Goal: Task Accomplishment & Management: Manage account settings

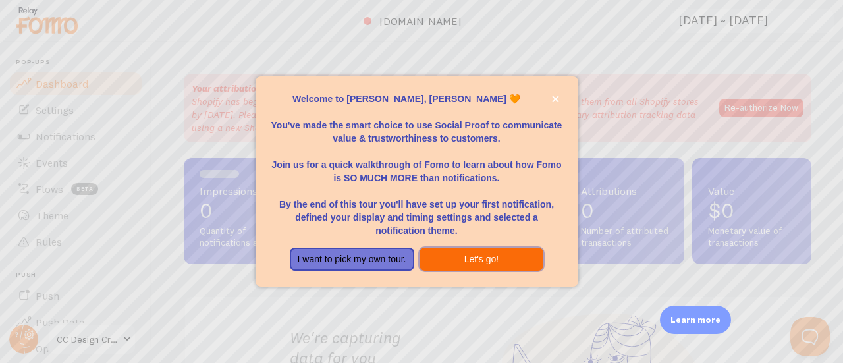
click at [453, 261] on button "Let's go!" at bounding box center [482, 260] width 124 height 24
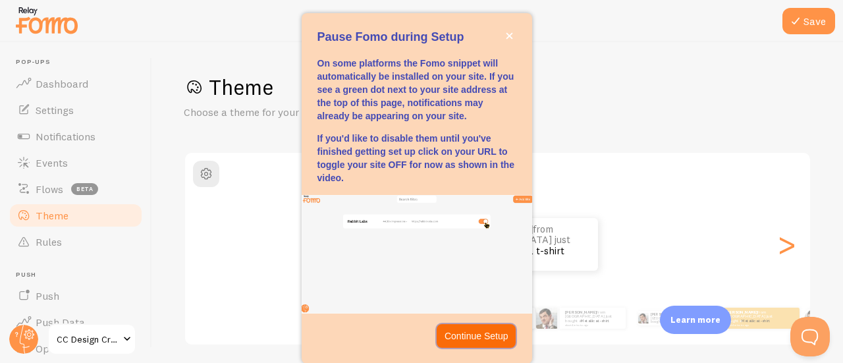
click at [473, 339] on p "Continue Setup" at bounding box center [477, 335] width 64 height 13
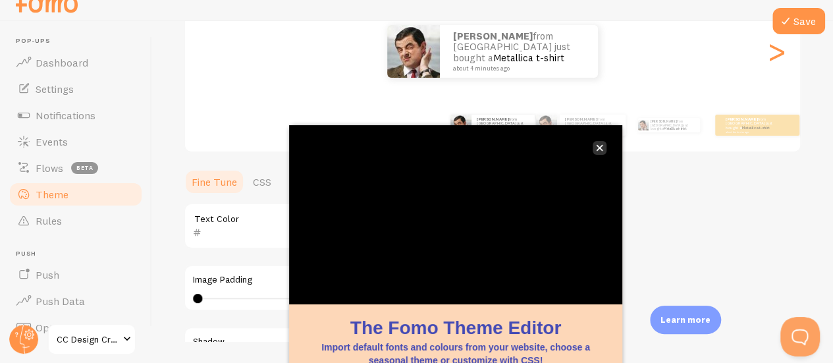
scroll to position [74, 0]
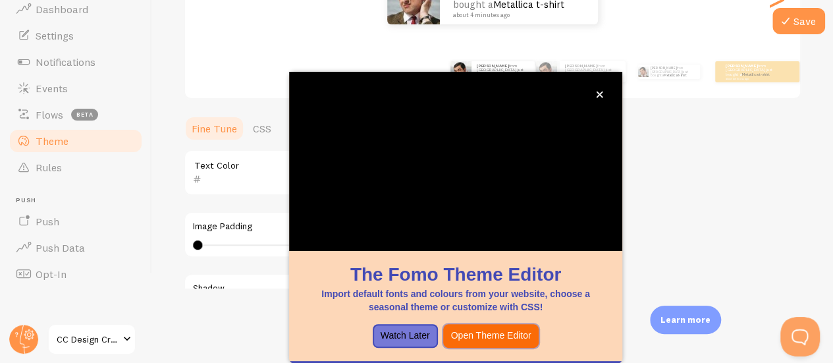
click at [470, 341] on button "Open Theme Editor" at bounding box center [491, 336] width 96 height 24
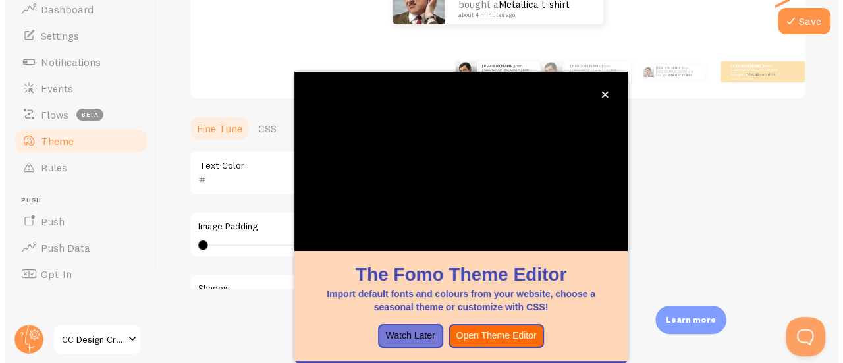
scroll to position [0, 0]
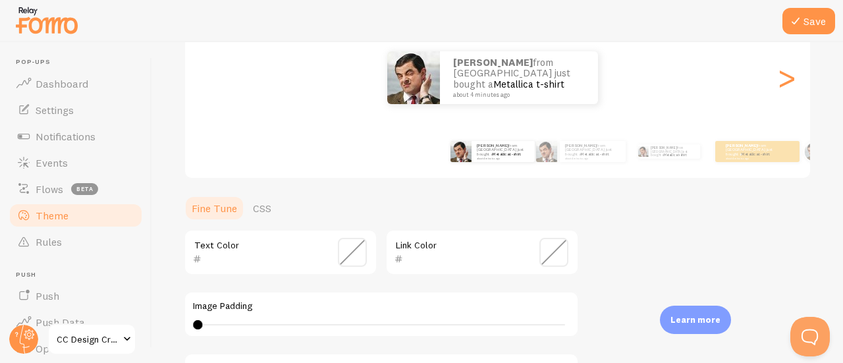
scroll to position [166, 0]
click at [556, 256] on span at bounding box center [553, 252] width 29 height 29
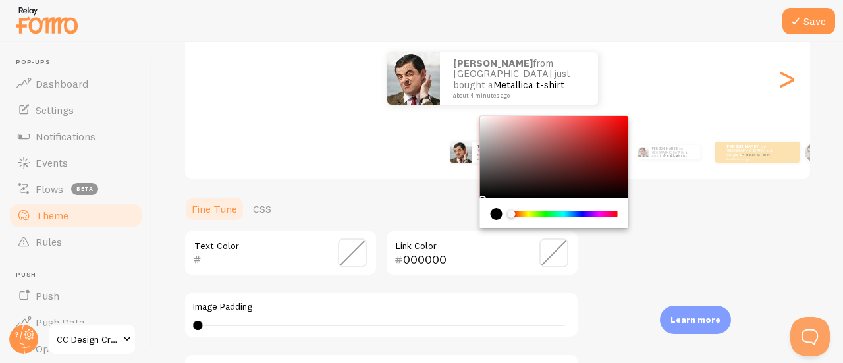
click at [564, 215] on div "Chrome color picker" at bounding box center [564, 214] width 105 height 7
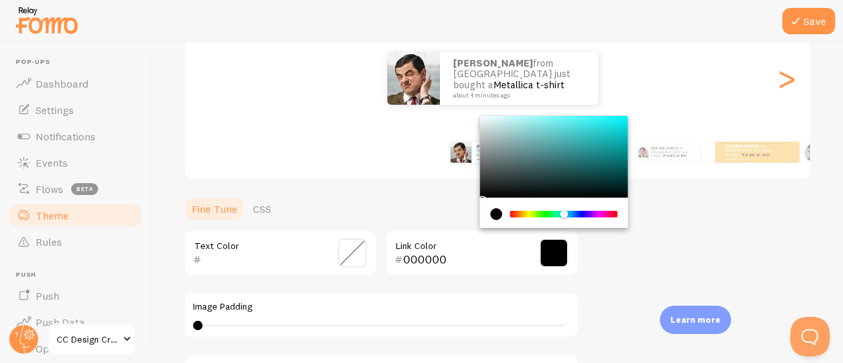
click at [593, 127] on div "Chrome color picker" at bounding box center [554, 157] width 148 height 82
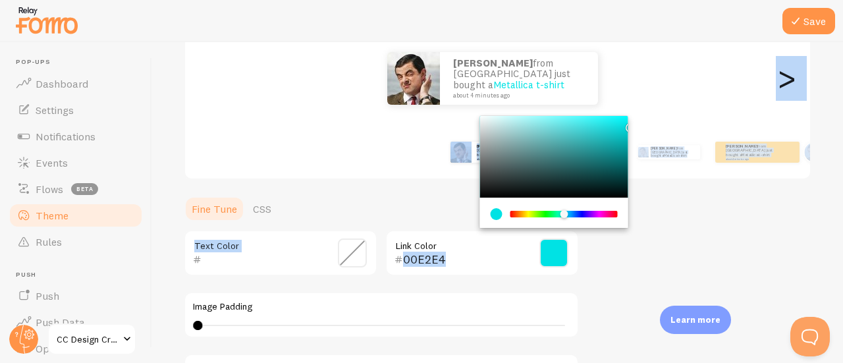
drag, startPoint x: 593, startPoint y: 127, endPoint x: 634, endPoint y: 124, distance: 40.9
click at [634, 124] on div "Theme Choose a theme for your notifications Classic [PERSON_NAME] from [GEOGRAP…" at bounding box center [498, 220] width 628 height 625
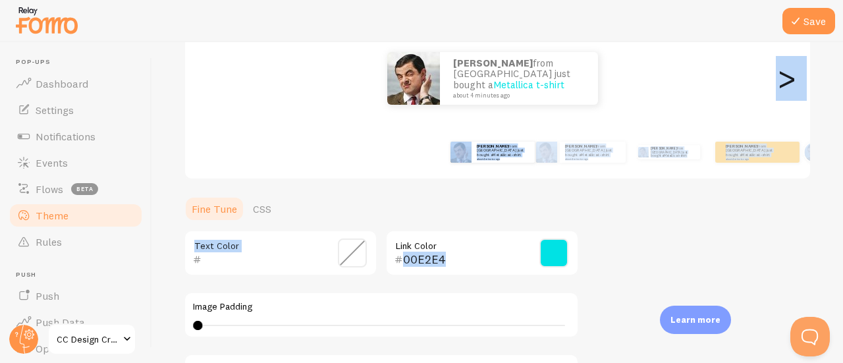
click at [556, 261] on span at bounding box center [553, 252] width 29 height 29
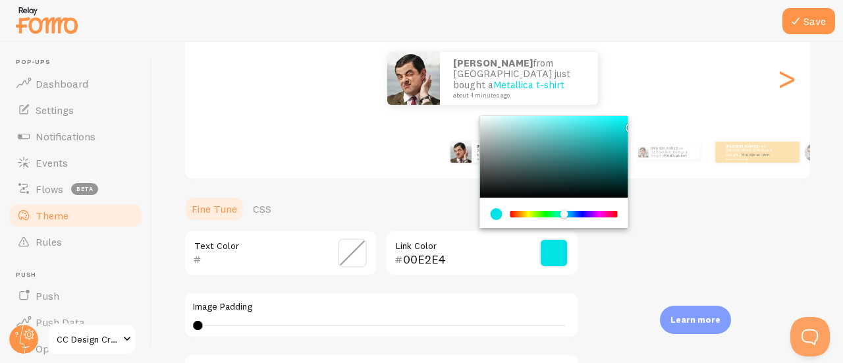
click at [619, 123] on div "Chrome color picker" at bounding box center [554, 157] width 148 height 82
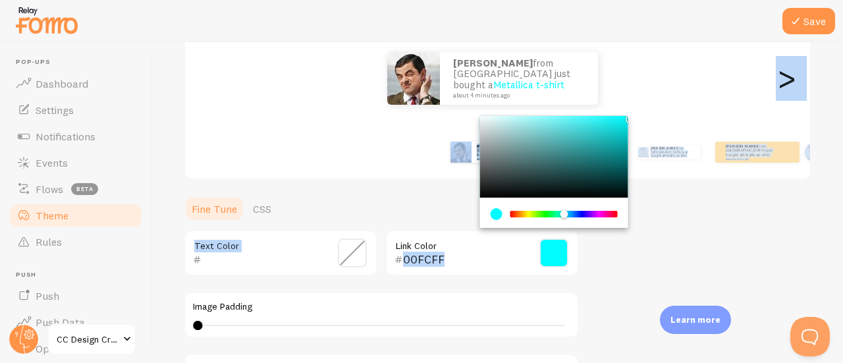
drag, startPoint x: 619, startPoint y: 123, endPoint x: 636, endPoint y: 113, distance: 20.1
click at [636, 113] on div "Theme Choose a theme for your notifications Classic [PERSON_NAME] from [GEOGRAP…" at bounding box center [498, 220] width 628 height 625
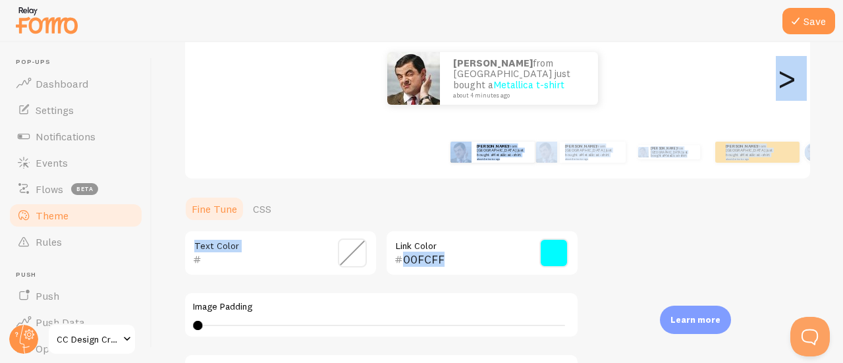
click at [559, 258] on span at bounding box center [553, 252] width 29 height 29
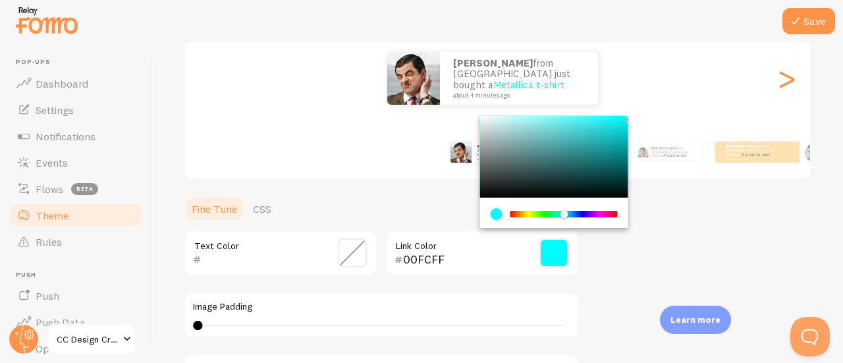
click at [618, 121] on div "Chrome color picker" at bounding box center [554, 157] width 148 height 82
click at [621, 120] on div "Chrome color picker" at bounding box center [554, 157] width 148 height 82
type input "0BF0F3"
click at [345, 255] on span at bounding box center [352, 252] width 29 height 29
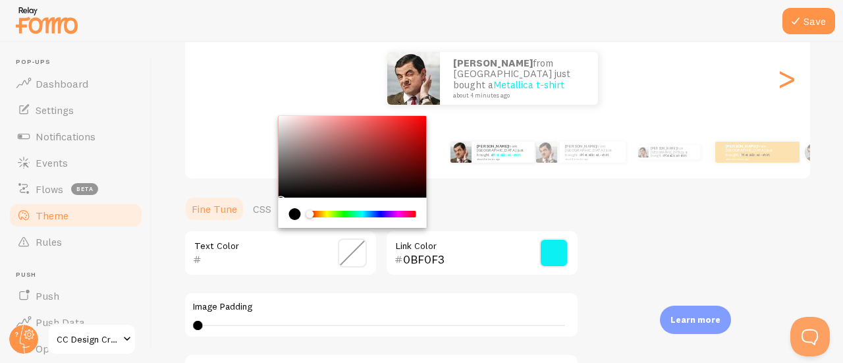
click at [294, 213] on div "current color is #000000" at bounding box center [295, 214] width 12 height 12
type input "000000"
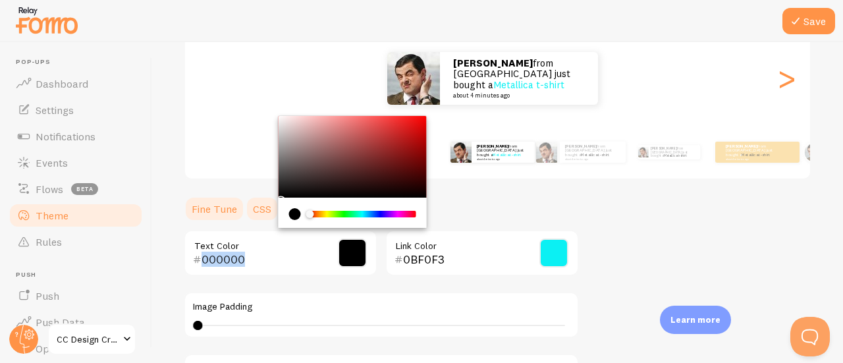
drag, startPoint x: 279, startPoint y: 196, endPoint x: 258, endPoint y: 207, distance: 24.8
click at [258, 207] on section "Fine Tune CSS 000000 Text Color 0BF0F3 Link Color Image Padding 0 0 - undefined…" at bounding box center [381, 364] width 395 height 337
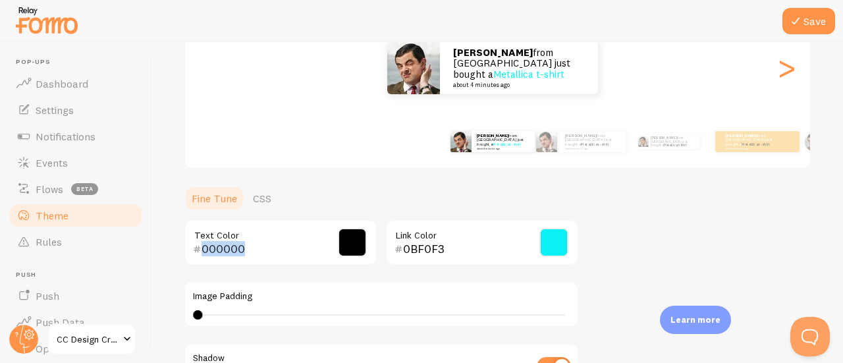
scroll to position [176, 0]
type input "0"
drag, startPoint x: 196, startPoint y: 316, endPoint x: 186, endPoint y: 316, distance: 10.6
click at [186, 316] on div "Image Padding 0" at bounding box center [381, 305] width 395 height 46
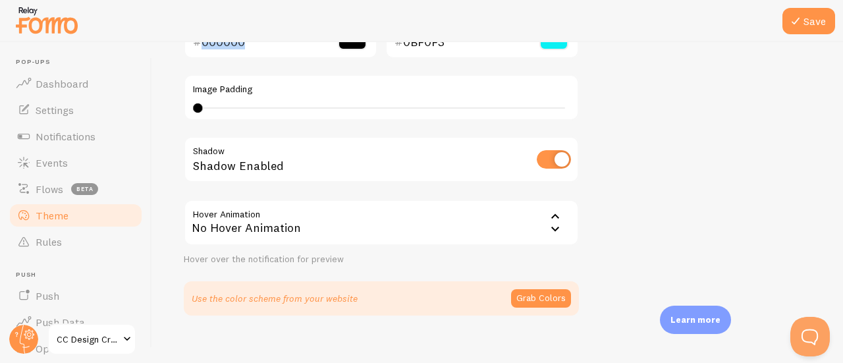
scroll to position [385, 0]
click at [428, 227] on div "No Hover Animation" at bounding box center [381, 221] width 395 height 46
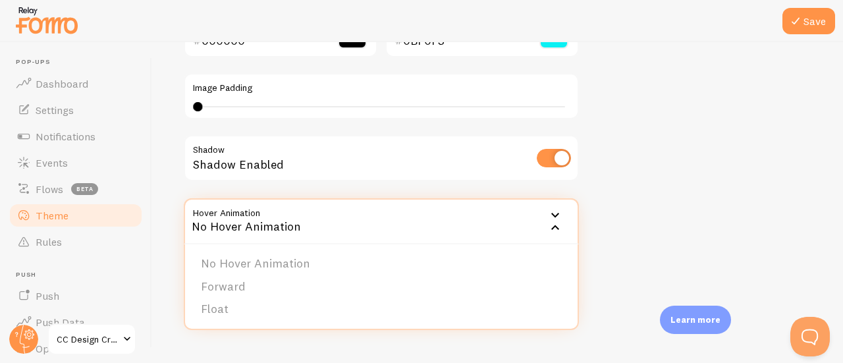
click at [428, 227] on div "No Hover Animation" at bounding box center [381, 221] width 395 height 46
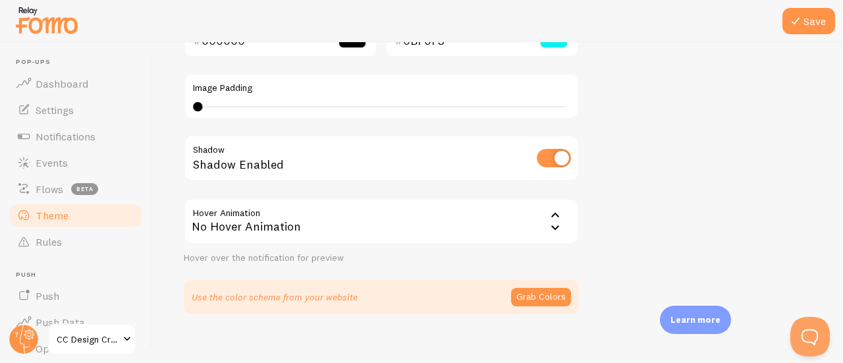
scroll to position [399, 0]
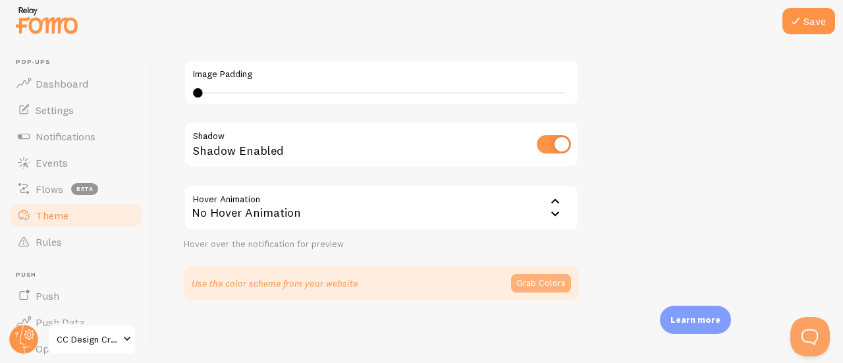
click at [537, 279] on button "Grab Colors" at bounding box center [541, 283] width 60 height 18
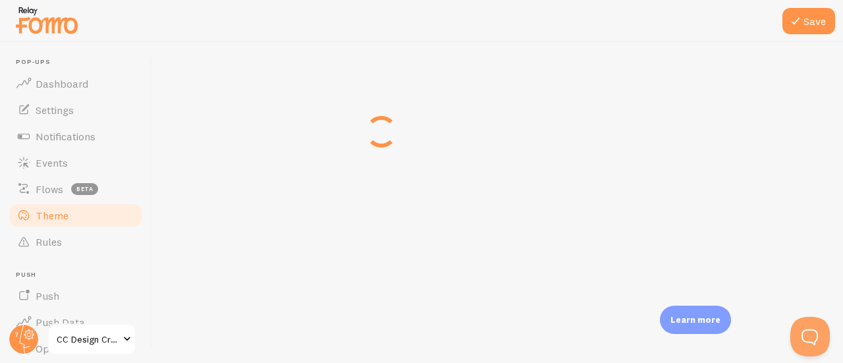
scroll to position [393, 0]
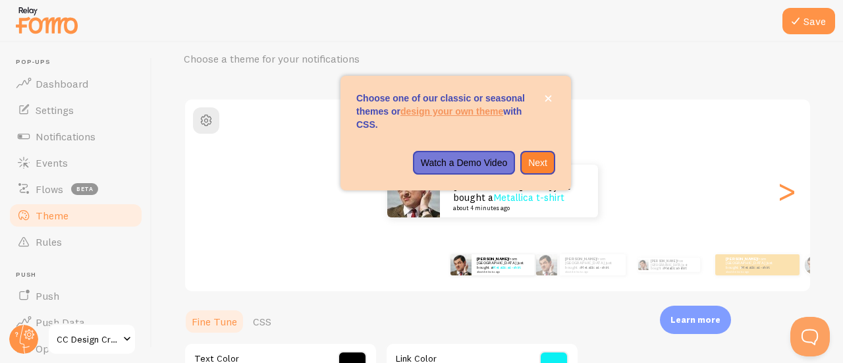
scroll to position [0, 0]
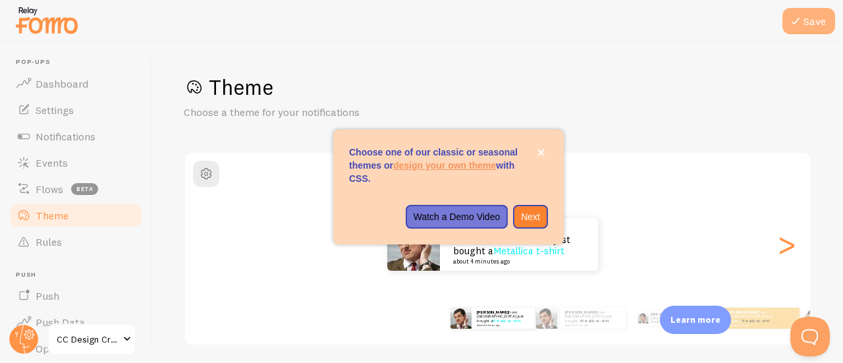
click at [813, 20] on button "Save" at bounding box center [809, 21] width 53 height 26
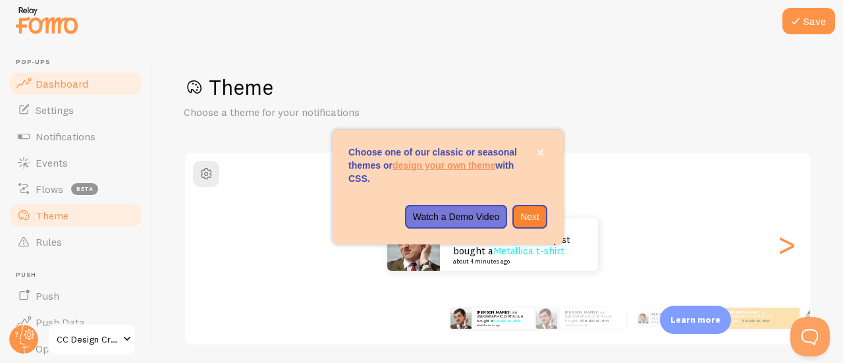
click at [72, 89] on span "Dashboard" at bounding box center [62, 83] width 53 height 13
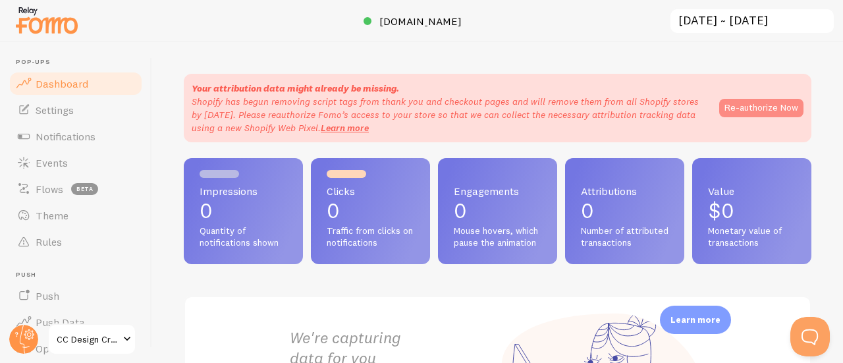
click at [725, 107] on button "Re-authorize Now" at bounding box center [761, 108] width 84 height 18
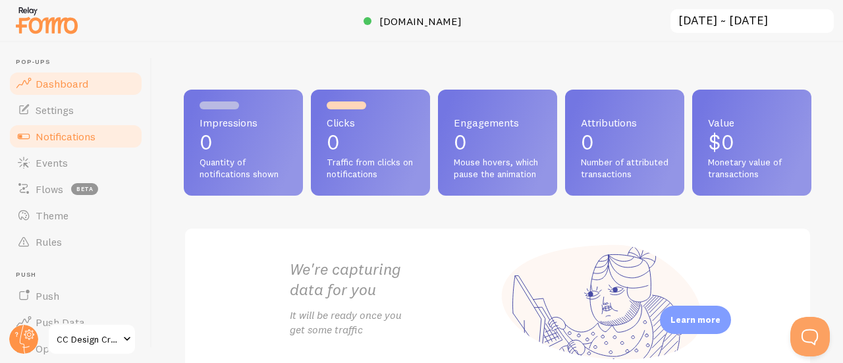
click at [70, 133] on span "Notifications" at bounding box center [66, 136] width 60 height 13
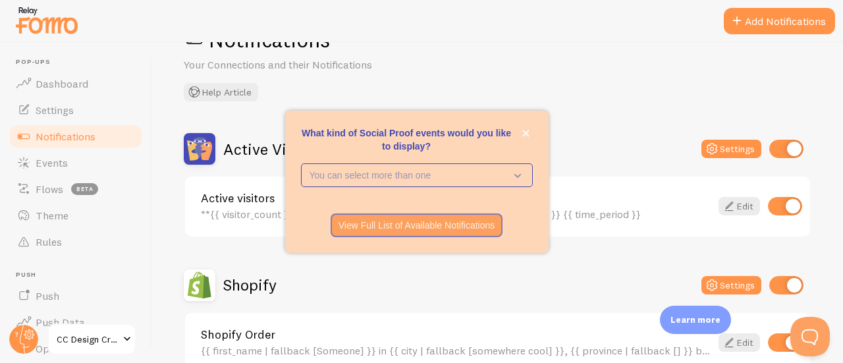
scroll to position [49, 0]
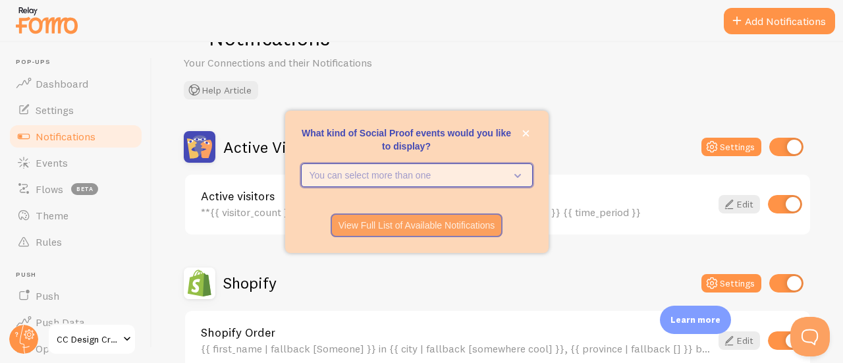
click at [508, 176] on icon "What kind of Social Proof events would you like to display?" at bounding box center [515, 175] width 18 height 14
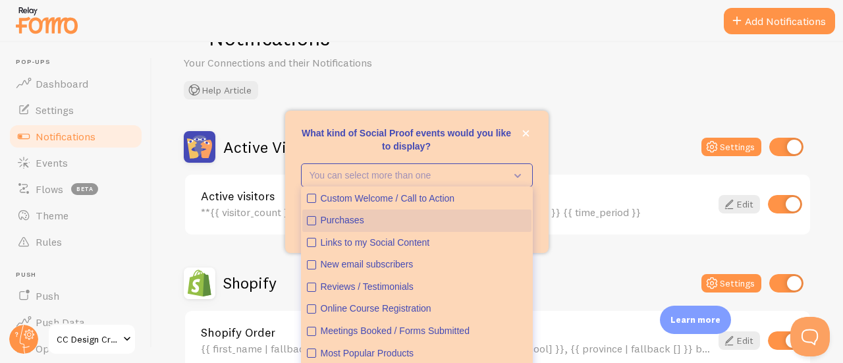
click at [445, 221] on div "Purchases" at bounding box center [424, 220] width 206 height 13
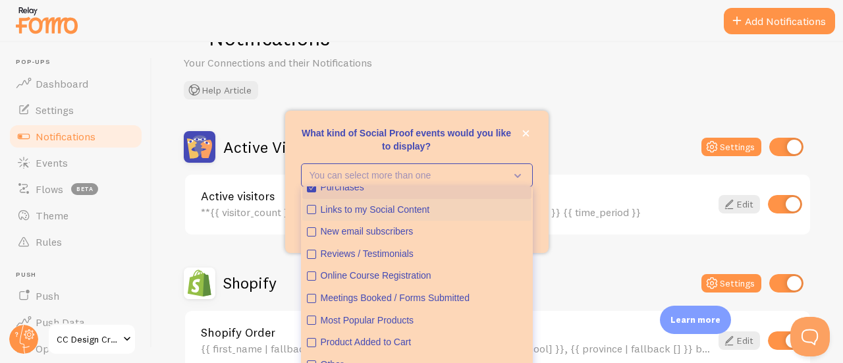
scroll to position [34, 0]
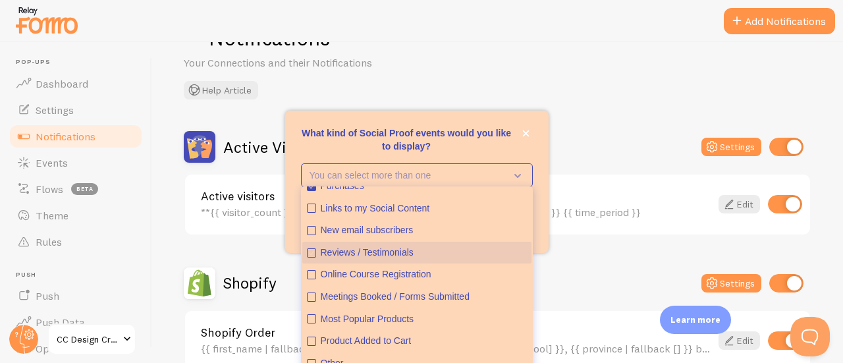
click at [433, 252] on div "Reviews / Testimonials" at bounding box center [424, 252] width 206 height 13
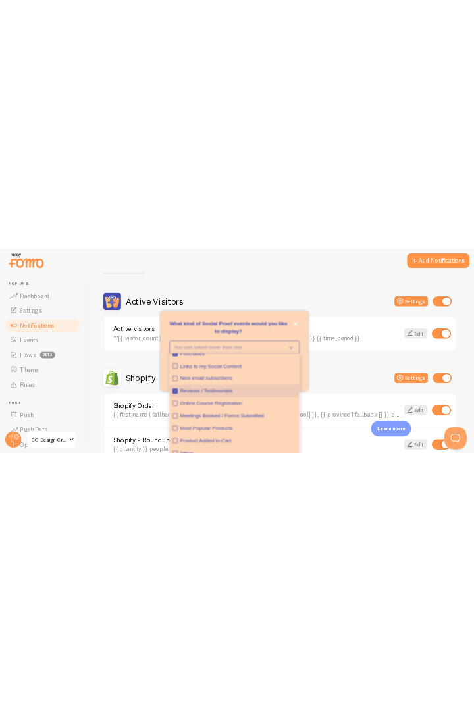
scroll to position [103, 0]
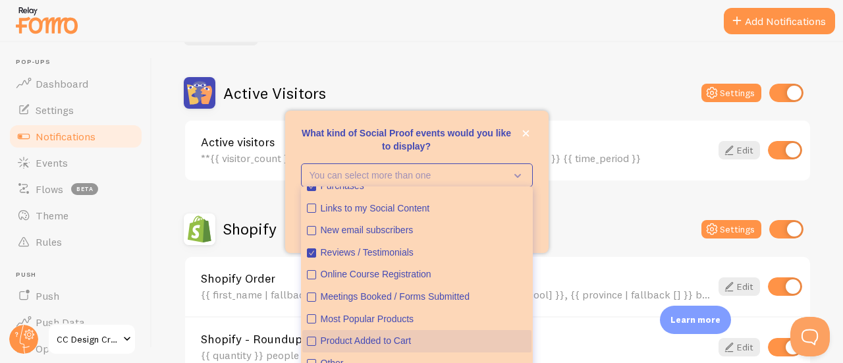
click at [381, 337] on div "Product Added to Cart" at bounding box center [424, 341] width 206 height 13
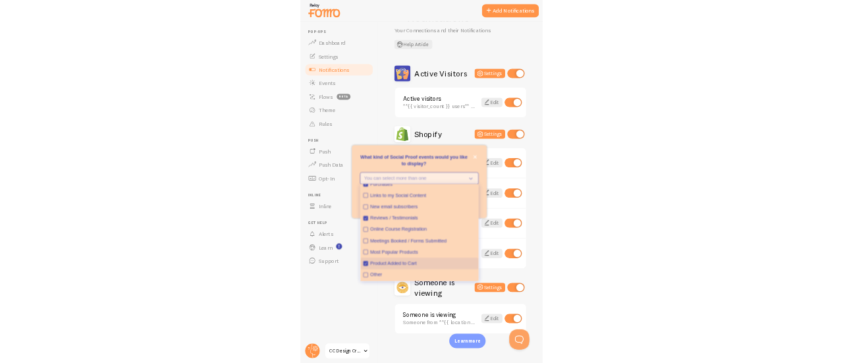
scroll to position [28, 0]
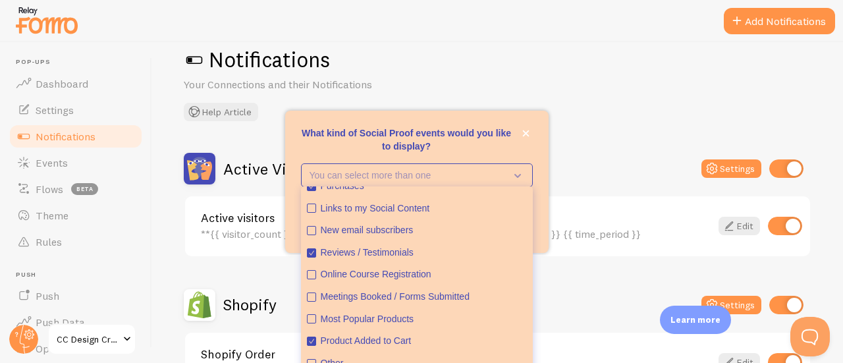
click at [466, 148] on p "What kind of Social Proof events would you like to display?" at bounding box center [417, 139] width 232 height 26
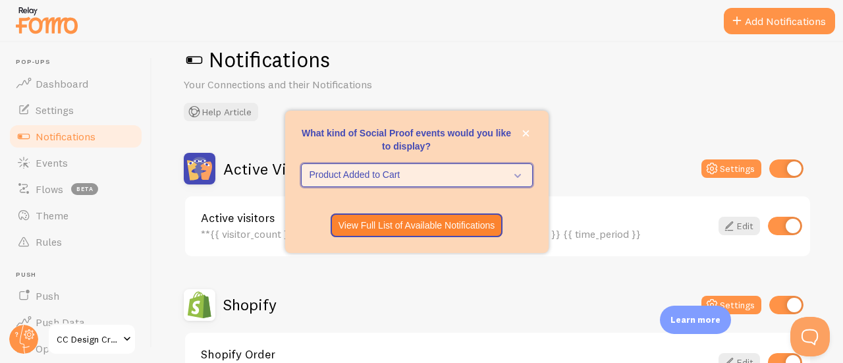
click at [438, 180] on span "Product Added to Cart" at bounding box center [408, 175] width 196 height 13
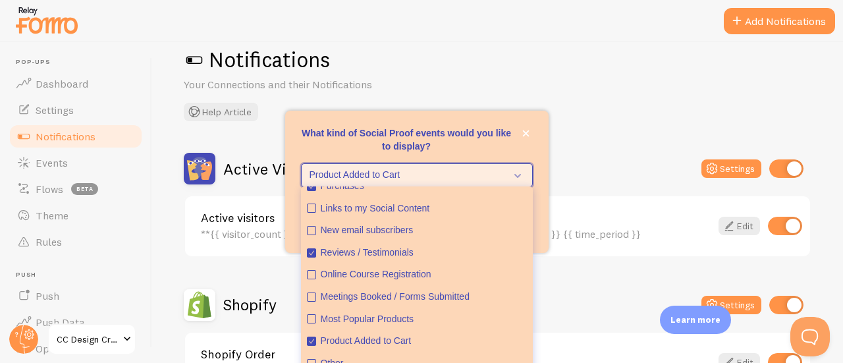
click at [438, 180] on span "Product Added to Cart" at bounding box center [408, 175] width 196 height 13
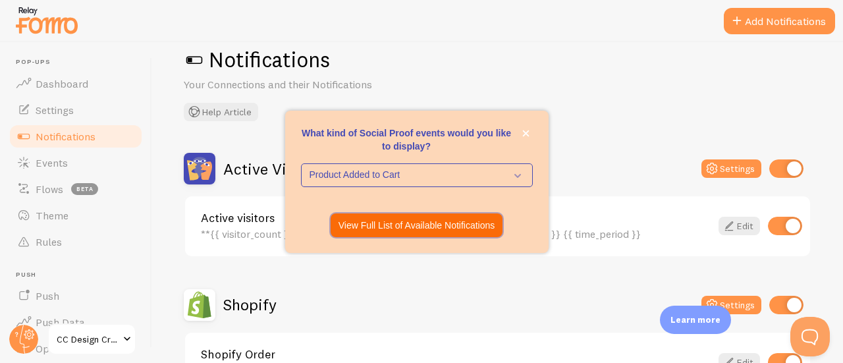
click at [422, 222] on p "View Full List of Available Notifications" at bounding box center [417, 225] width 157 height 13
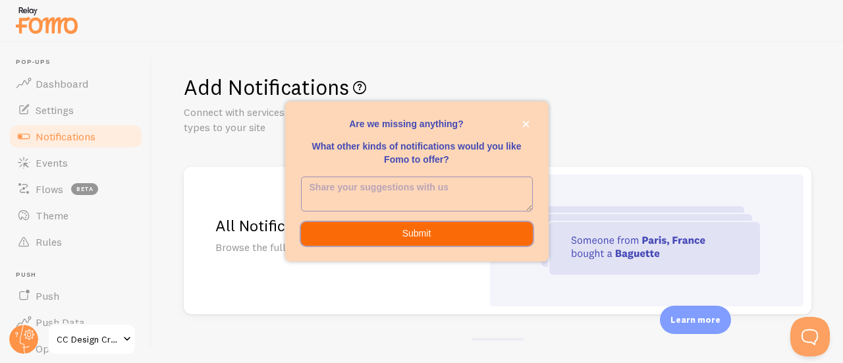
click at [418, 233] on button "Submit" at bounding box center [417, 234] width 232 height 24
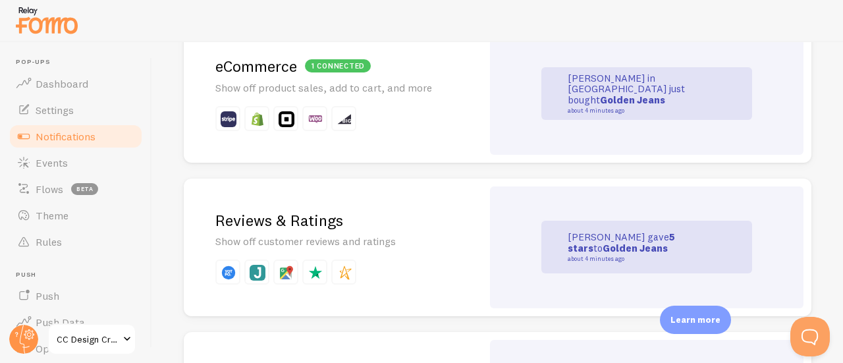
scroll to position [345, 0]
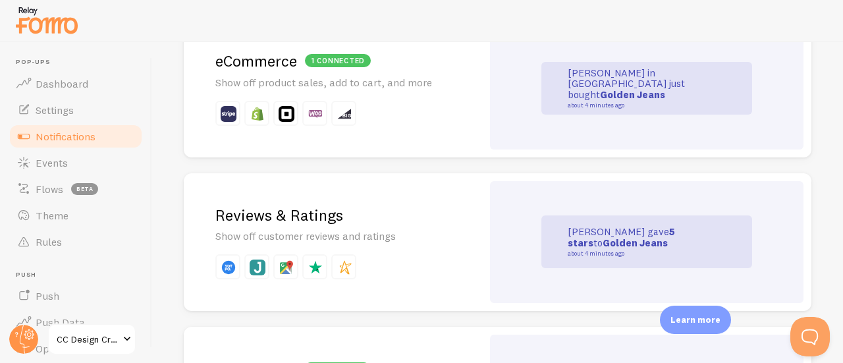
click at [285, 225] on div "Reviews & Ratings Show off customer reviews and ratings" at bounding box center [333, 242] width 298 height 138
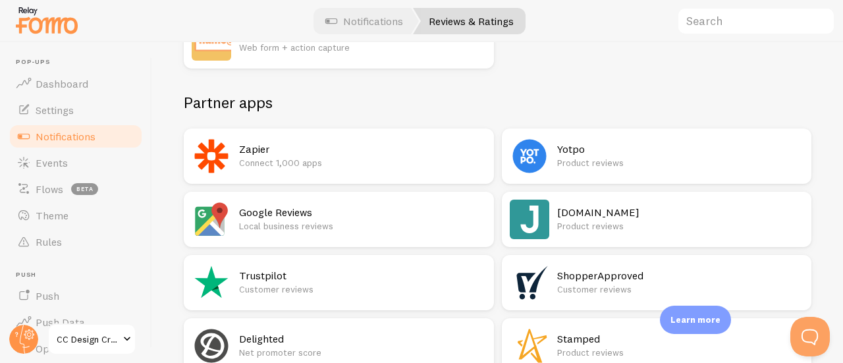
scroll to position [178, 0]
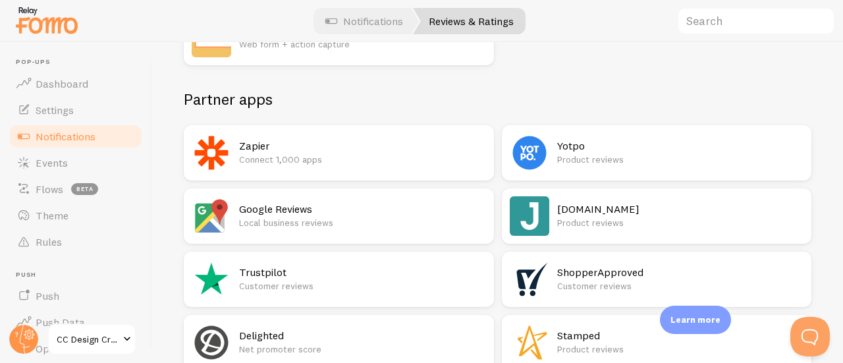
click at [578, 225] on p "Product reviews" at bounding box center [680, 222] width 247 height 13
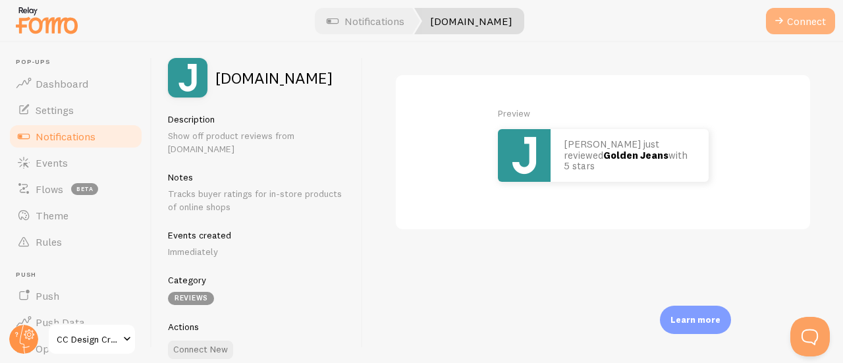
click at [802, 24] on button "Connect" at bounding box center [800, 21] width 69 height 26
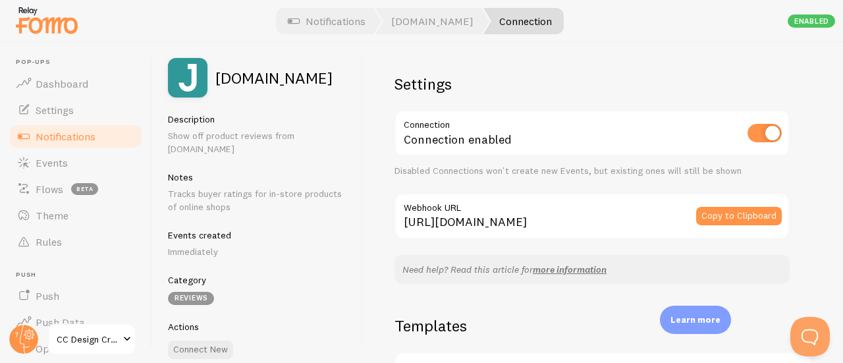
scroll to position [84, 0]
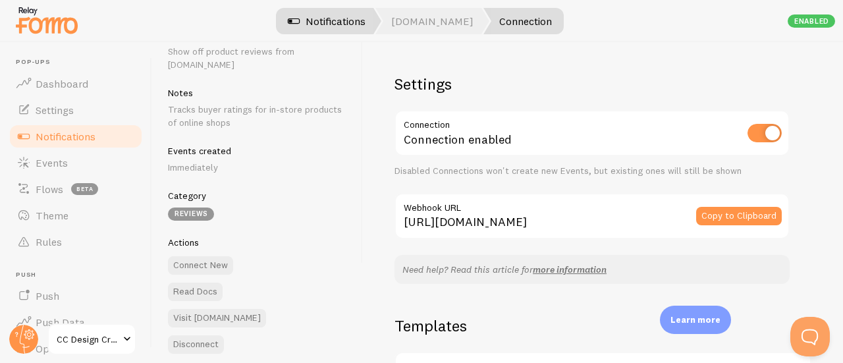
click at [343, 20] on link "Notifications" at bounding box center [326, 21] width 109 height 26
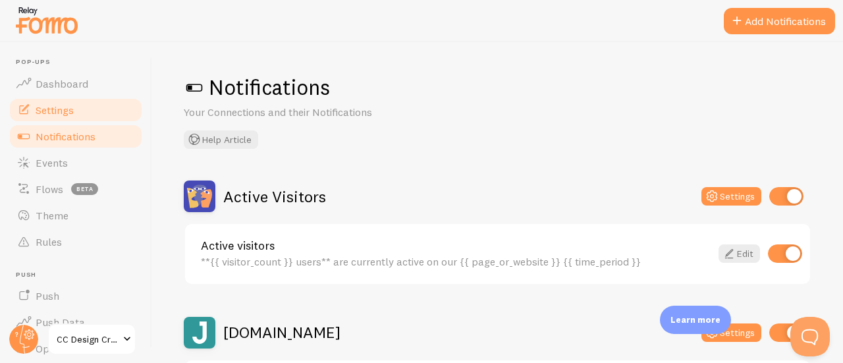
click at [56, 115] on span "Settings" at bounding box center [55, 109] width 38 height 13
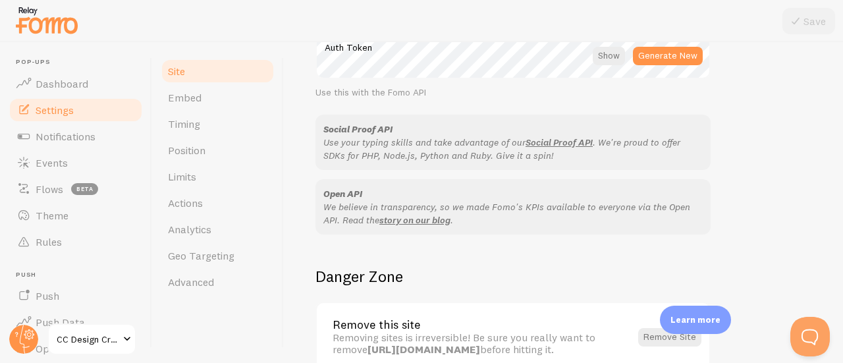
scroll to position [893, 0]
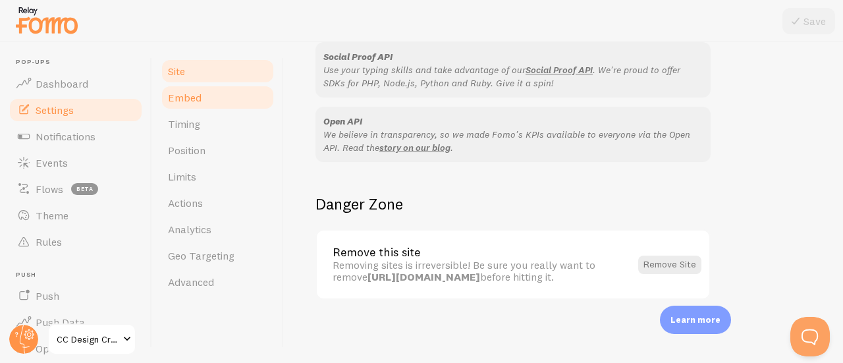
click at [209, 99] on link "Embed" at bounding box center [217, 97] width 115 height 26
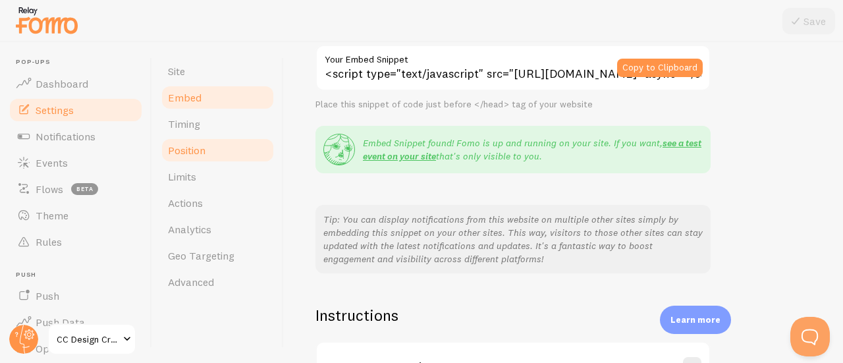
scroll to position [187, 0]
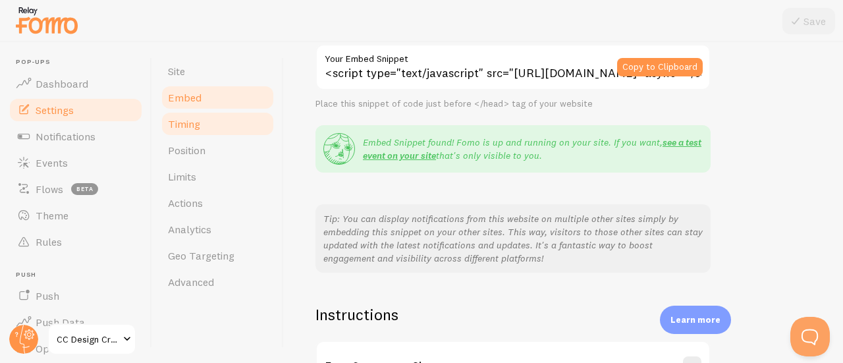
click at [227, 124] on link "Timing" at bounding box center [217, 124] width 115 height 26
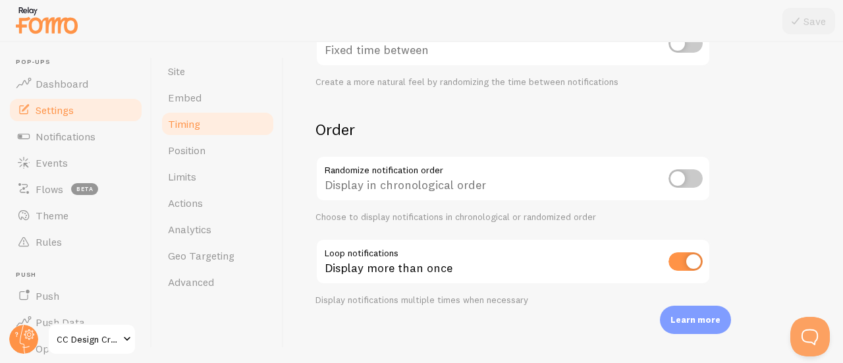
scroll to position [416, 0]
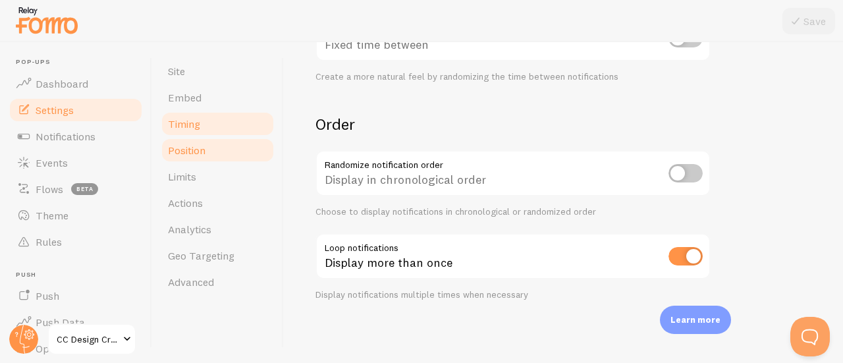
click at [232, 149] on link "Position" at bounding box center [217, 150] width 115 height 26
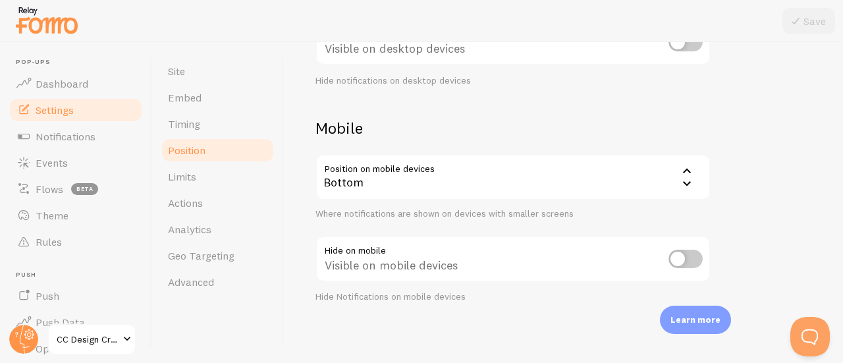
scroll to position [252, 0]
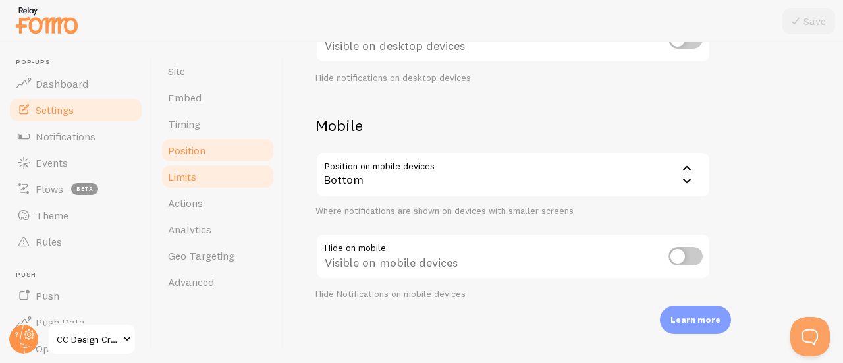
click at [226, 180] on link "Limits" at bounding box center [217, 176] width 115 height 26
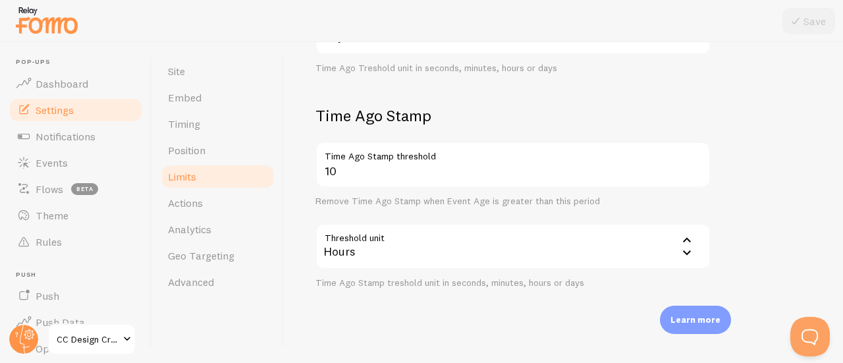
scroll to position [491, 0]
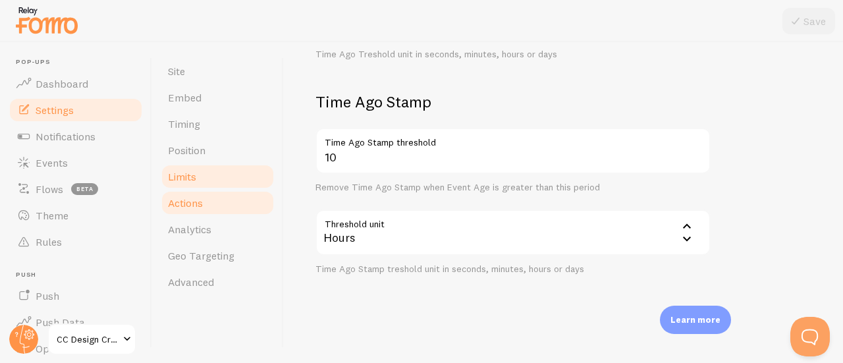
click at [234, 205] on link "Actions" at bounding box center [217, 203] width 115 height 26
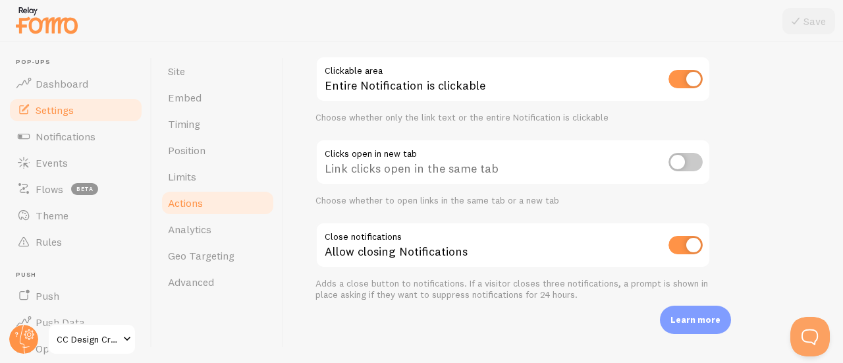
scroll to position [96, 0]
click at [236, 235] on link "Analytics" at bounding box center [217, 229] width 115 height 26
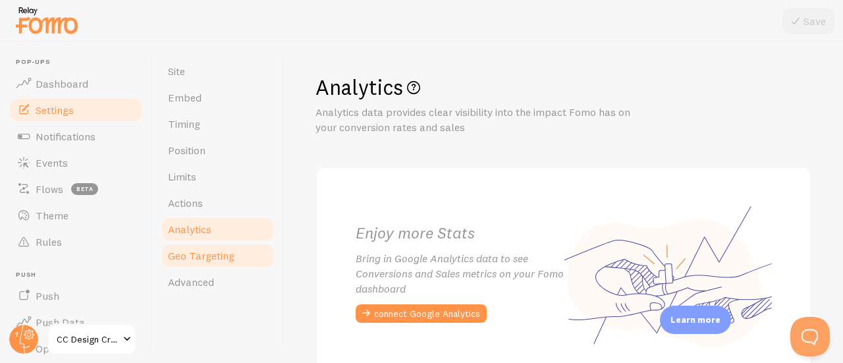
click at [233, 258] on span "Geo Targeting" at bounding box center [201, 255] width 67 height 13
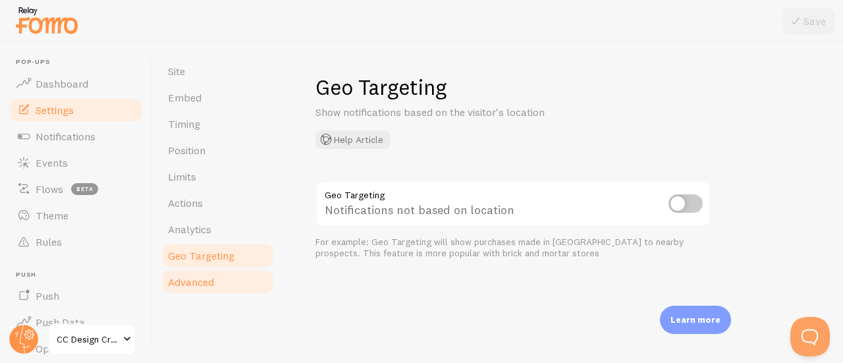
click at [220, 288] on link "Advanced" at bounding box center [217, 282] width 115 height 26
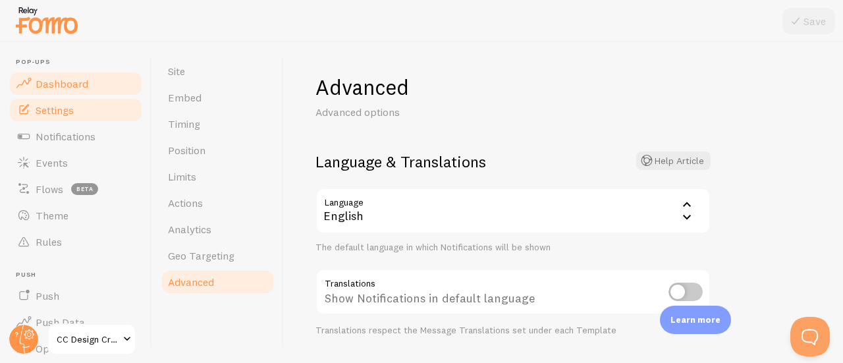
click at [76, 86] on span "Dashboard" at bounding box center [62, 83] width 53 height 13
